Goal: Task Accomplishment & Management: Complete application form

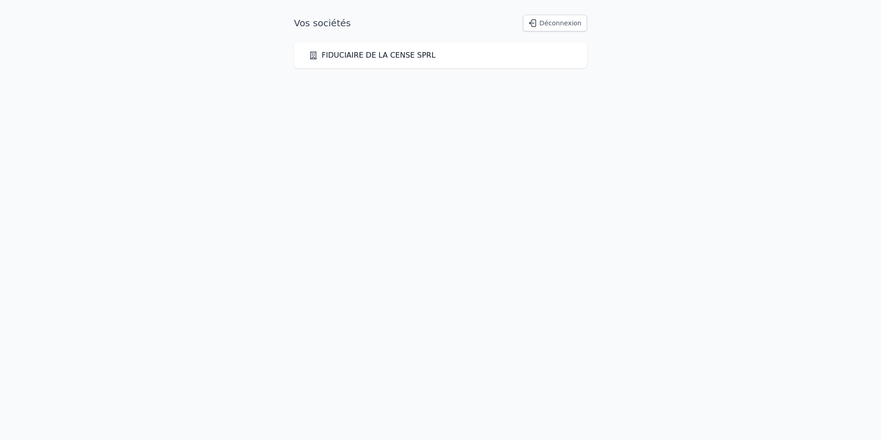
click at [389, 56] on link "FIDUCIAIRE DE LA CENSE SPRL" at bounding box center [372, 55] width 127 height 11
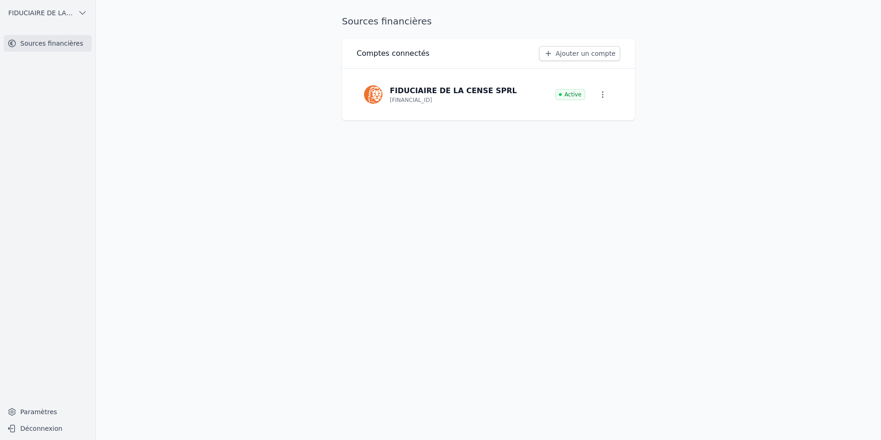
click at [78, 11] on icon "button" at bounding box center [82, 12] width 9 height 9
click at [40, 429] on div at bounding box center [440, 220] width 881 height 440
click at [44, 428] on button "Déconnexion" at bounding box center [48, 428] width 88 height 15
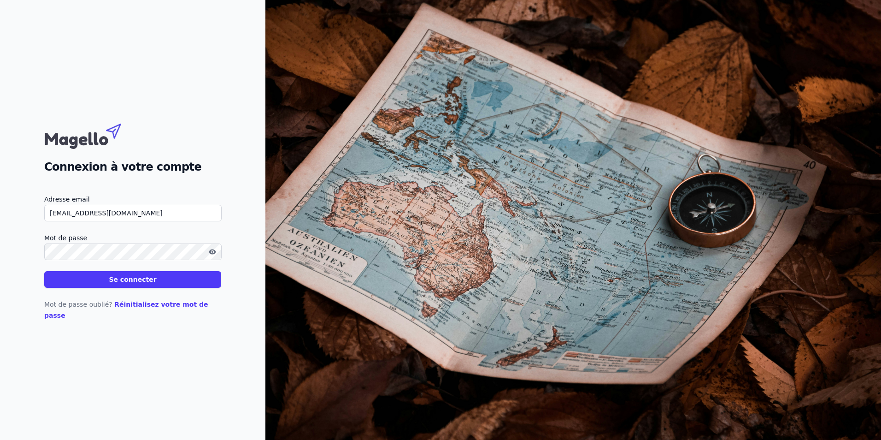
click at [183, 219] on input "[EMAIL_ADDRESS][DOMAIN_NAME]" at bounding box center [132, 213] width 177 height 17
type input "[PERSON_NAME][EMAIL_ADDRESS][DOMAIN_NAME]"
click at [158, 287] on button "Se connecter" at bounding box center [132, 279] width 177 height 17
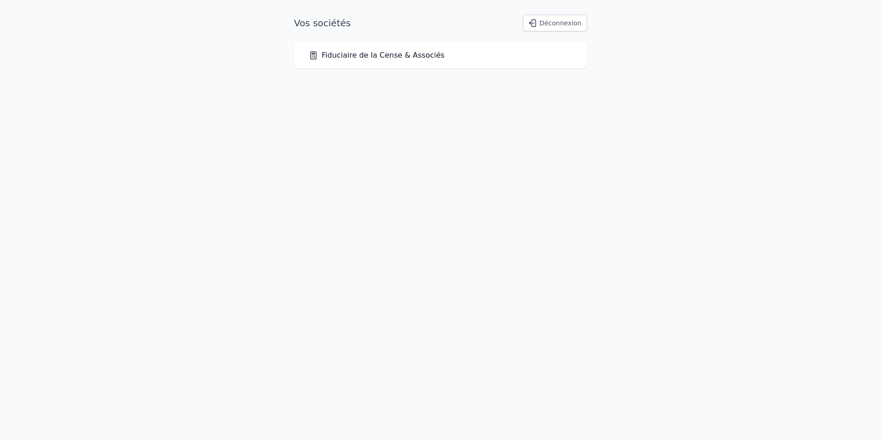
click at [406, 64] on div "Fiduciaire de la Cense & Associés" at bounding box center [440, 55] width 293 height 26
click at [406, 55] on link "Fiduciaire de la Cense & Associés" at bounding box center [377, 55] width 136 height 11
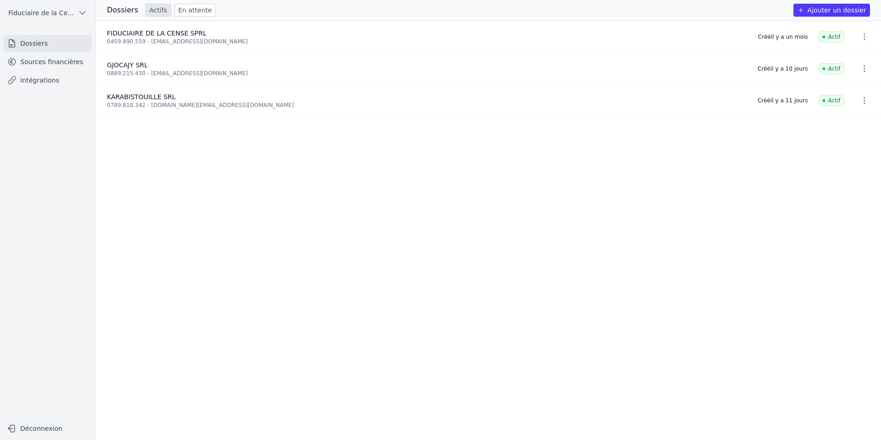
click at [55, 60] on link "Sources financières" at bounding box center [48, 61] width 88 height 17
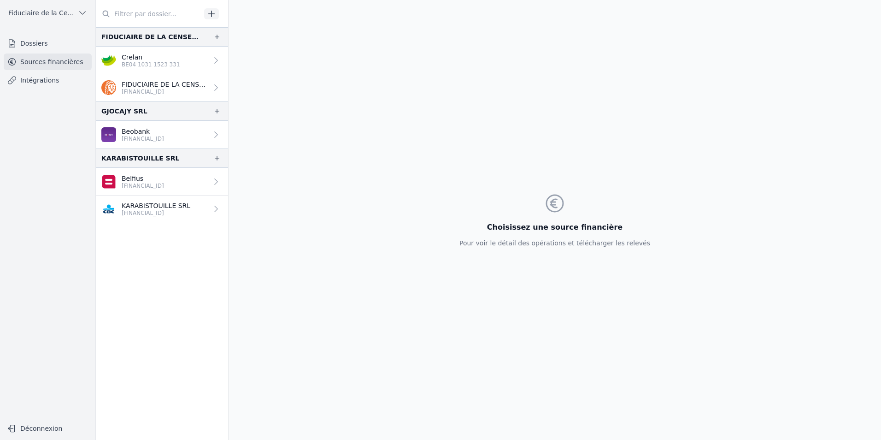
click at [129, 62] on p "BE04 1031 1523 331" at bounding box center [151, 64] width 59 height 7
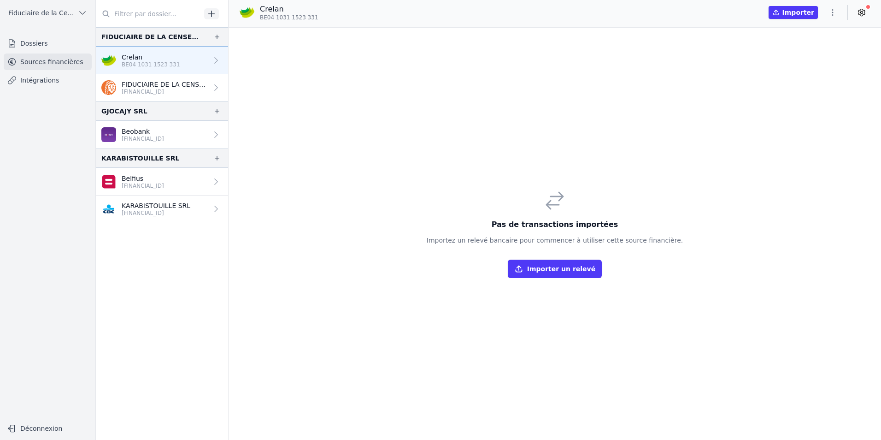
click at [162, 137] on p "[FINANCIAL_ID]" at bounding box center [143, 138] width 42 height 7
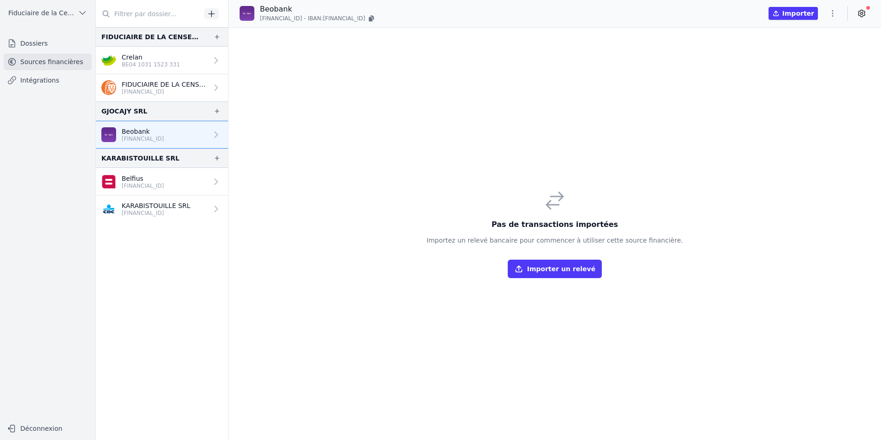
click at [187, 185] on link "Belfius [FINANCIAL_ID]" at bounding box center [162, 182] width 132 height 28
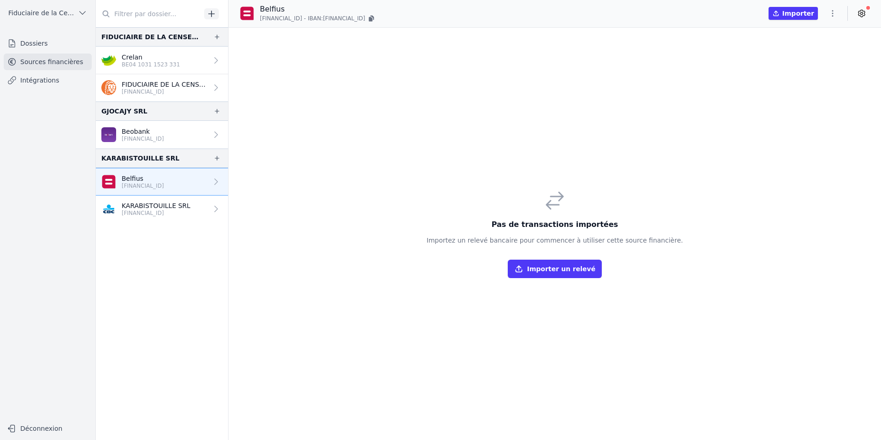
click at [180, 209] on p "KARABISTOUILLE SRL" at bounding box center [156, 205] width 69 height 9
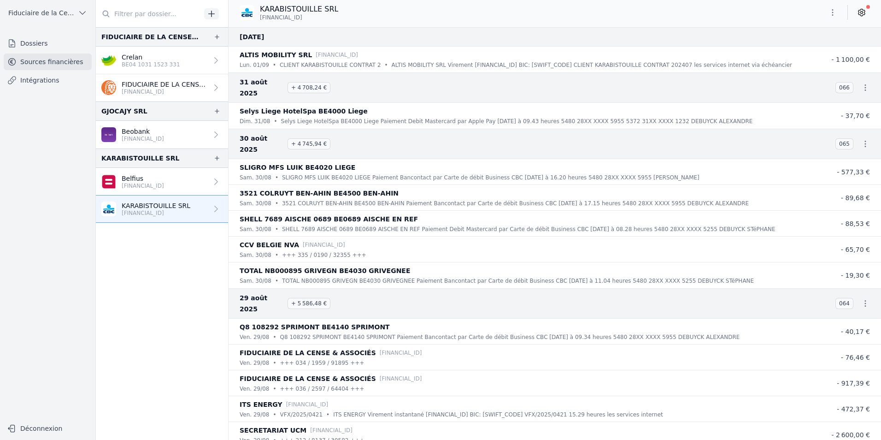
click at [44, 44] on link "Dossiers" at bounding box center [48, 43] width 88 height 17
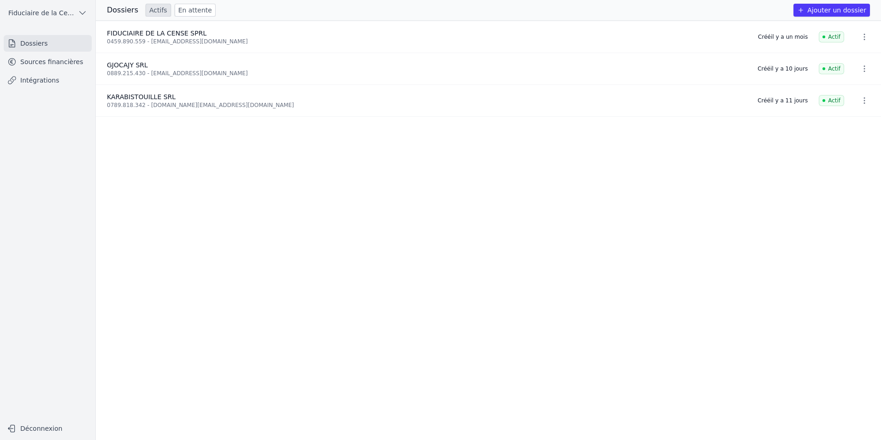
click at [835, 11] on button "Ajouter un dossier" at bounding box center [831, 10] width 76 height 13
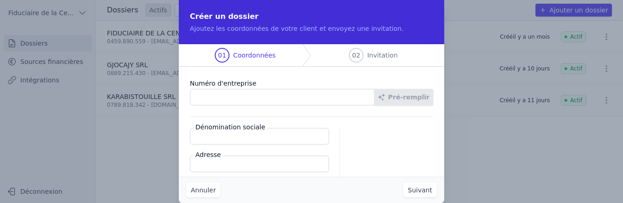
click at [266, 94] on input "Numéro d'entreprise" at bounding box center [282, 97] width 185 height 17
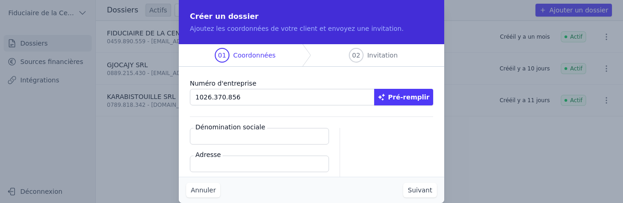
type input "1026.370.856"
click at [404, 92] on button "Pré-remplir" at bounding box center [403, 97] width 59 height 17
type input "Agile Minds SRL"
type input "[STREET_ADDRESS]"
type input "4280"
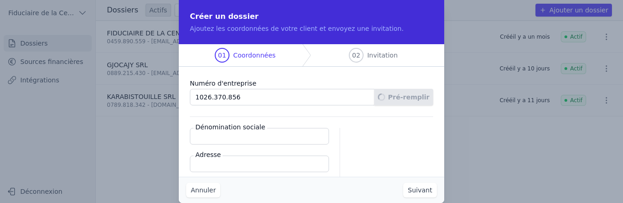
type input "Hannut"
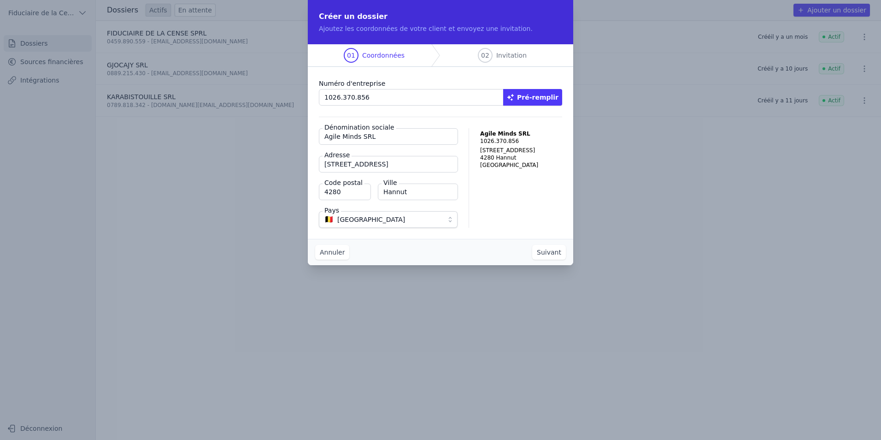
click at [557, 257] on button "Suivant" at bounding box center [549, 252] width 34 height 15
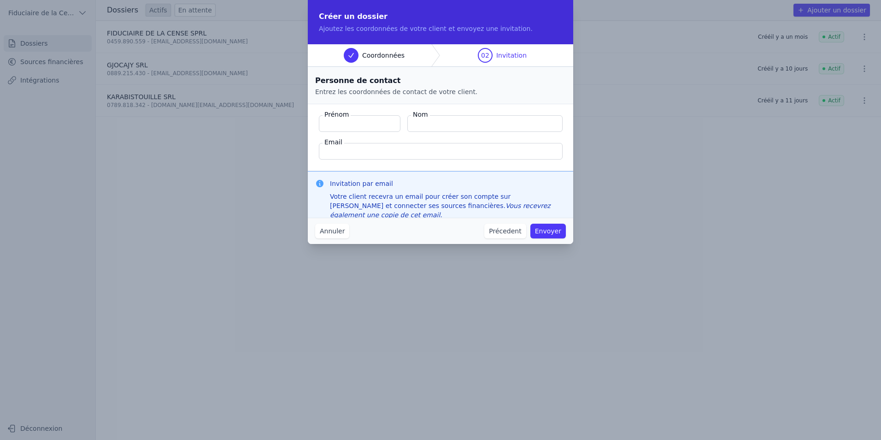
click at [336, 116] on label "Prénom" at bounding box center [337, 114] width 28 height 9
click at [336, 116] on input "Prénom" at bounding box center [360, 123] width 82 height 17
type input "[PERSON_NAME]"
click at [376, 150] on input "Email" at bounding box center [441, 151] width 244 height 17
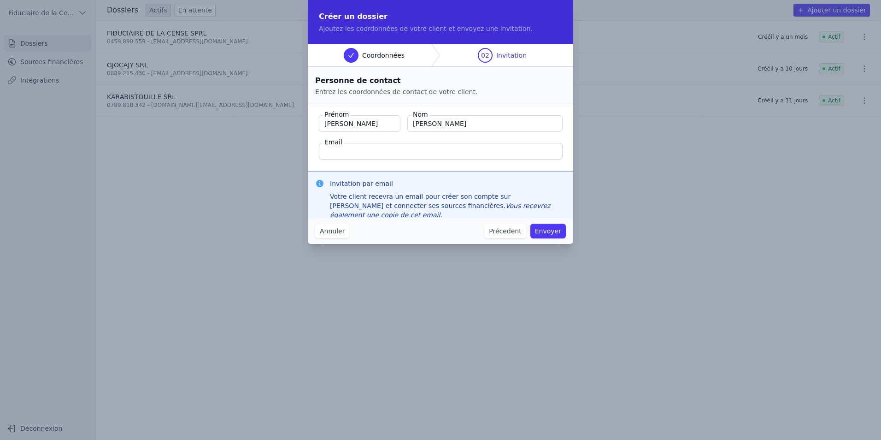
paste input "[PERSON_NAME][EMAIL_ADDRESS][DOMAIN_NAME]"
type input "[PERSON_NAME][EMAIL_ADDRESS][DOMAIN_NAME]"
click at [557, 229] on button "Envoyer" at bounding box center [547, 230] width 35 height 15
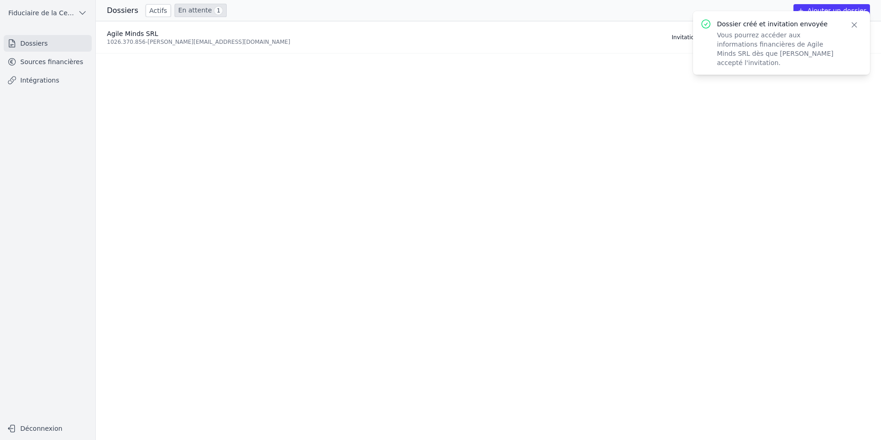
click at [68, 62] on link "Sources financières" at bounding box center [48, 61] width 88 height 17
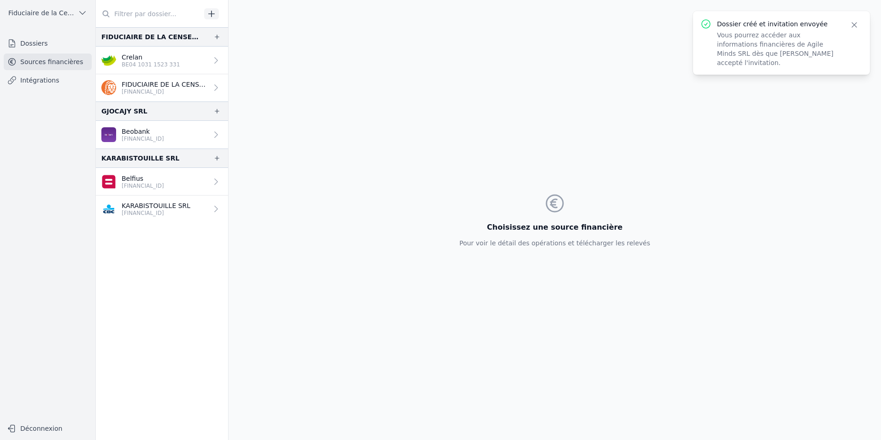
click at [55, 40] on link "Dossiers" at bounding box center [48, 43] width 88 height 17
